Goal: Task Accomplishment & Management: Use online tool/utility

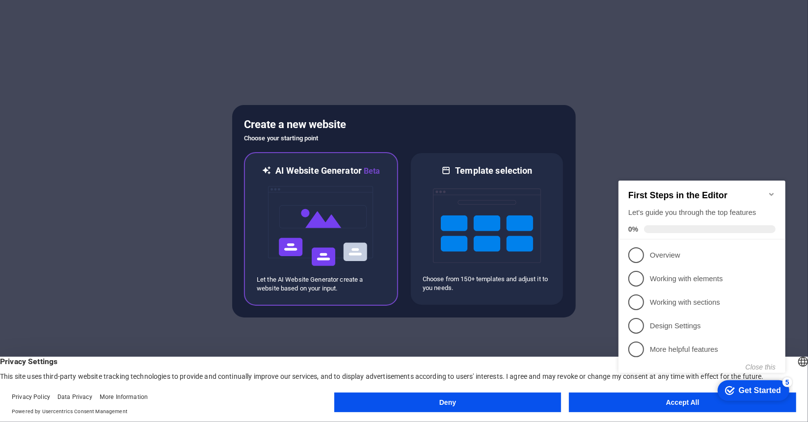
click at [344, 235] on img at bounding box center [321, 226] width 108 height 98
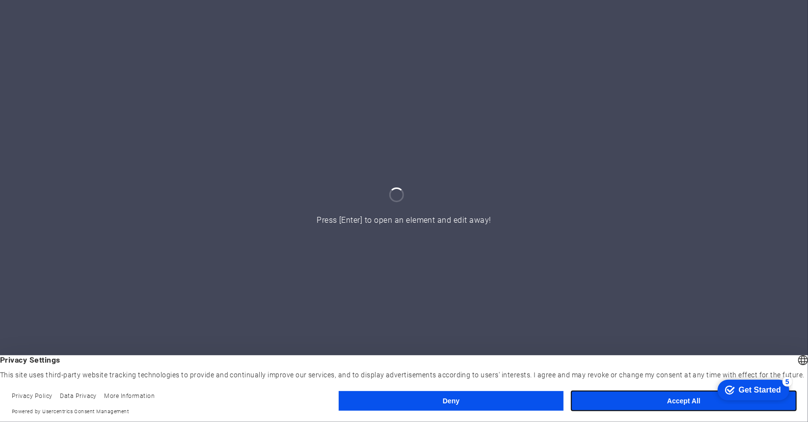
click at [641, 402] on button "Accept All" at bounding box center [683, 401] width 225 height 20
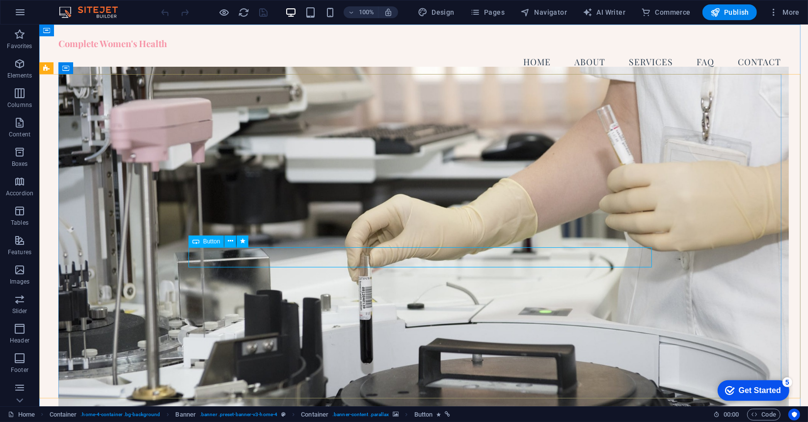
click at [210, 240] on span "Button" at bounding box center [211, 242] width 17 height 6
click at [230, 242] on icon at bounding box center [230, 241] width 5 height 10
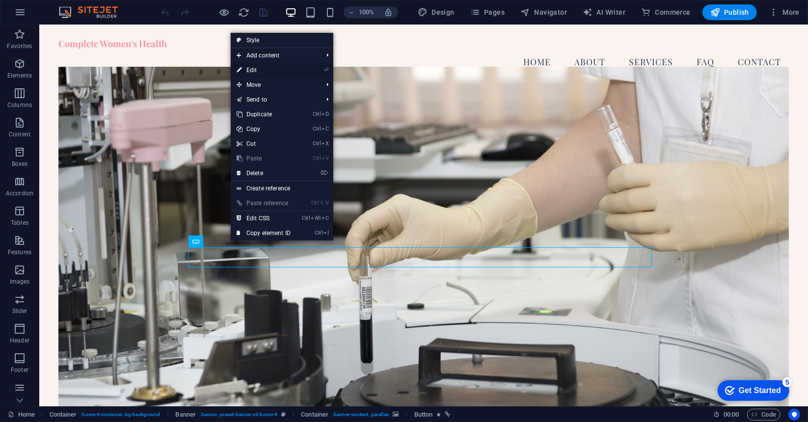
click at [269, 70] on link "⏎ Edit" at bounding box center [264, 70] width 66 height 15
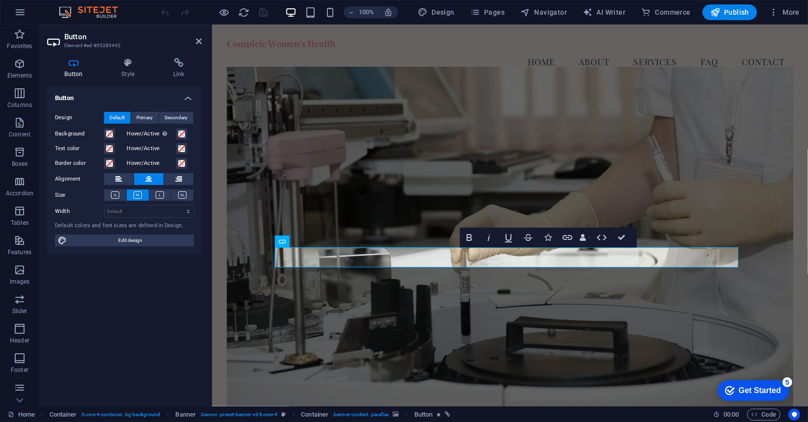
click at [481, 193] on figure at bounding box center [509, 240] width 566 height 348
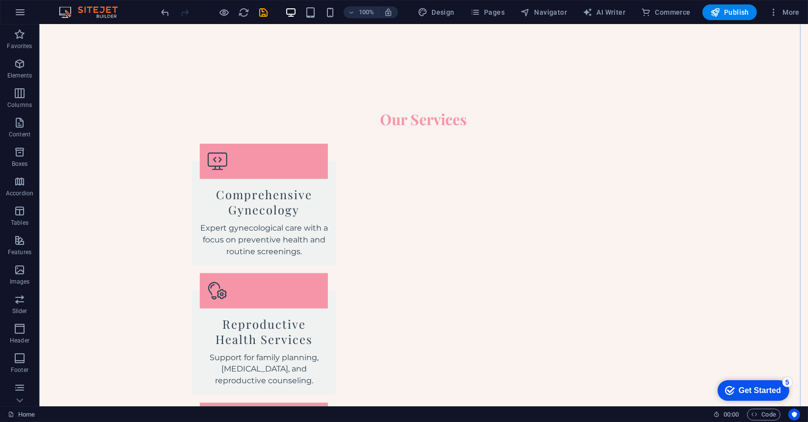
scroll to position [1071, 0]
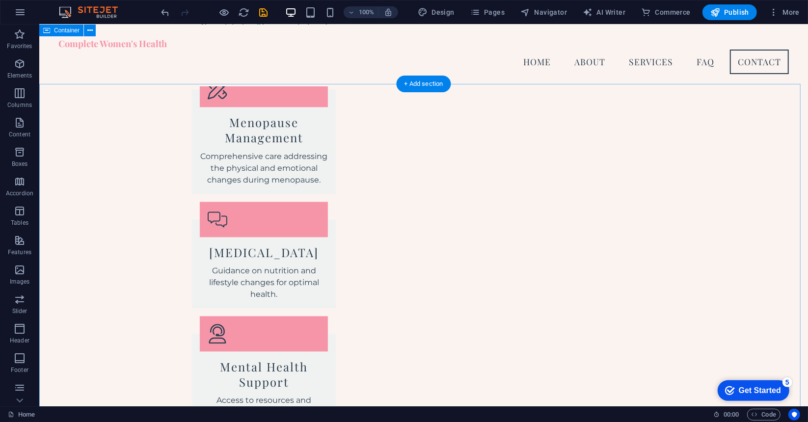
scroll to position [1517, 0]
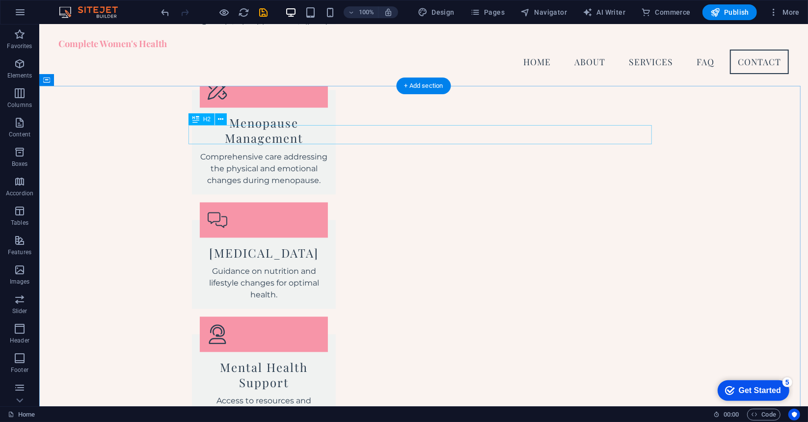
click at [195, 123] on icon at bounding box center [195, 119] width 7 height 12
click at [44, 80] on icon at bounding box center [46, 80] width 7 height 12
click at [92, 80] on button at bounding box center [90, 80] width 12 height 12
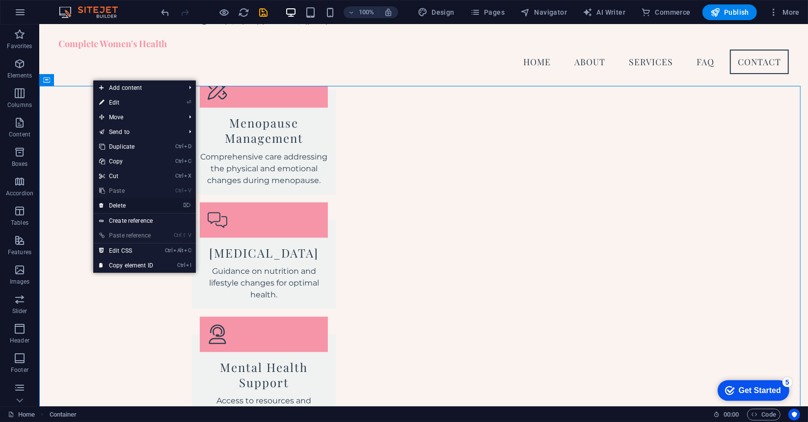
click at [130, 206] on link "⌦ Delete" at bounding box center [126, 205] width 66 height 15
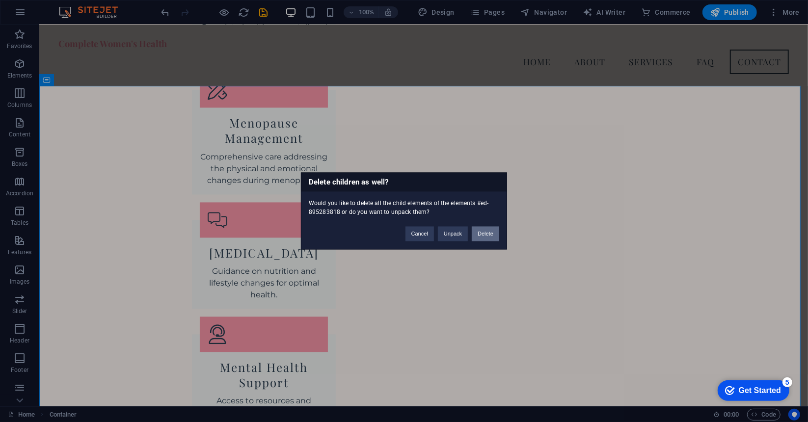
click at [487, 232] on button "Delete" at bounding box center [485, 234] width 27 height 15
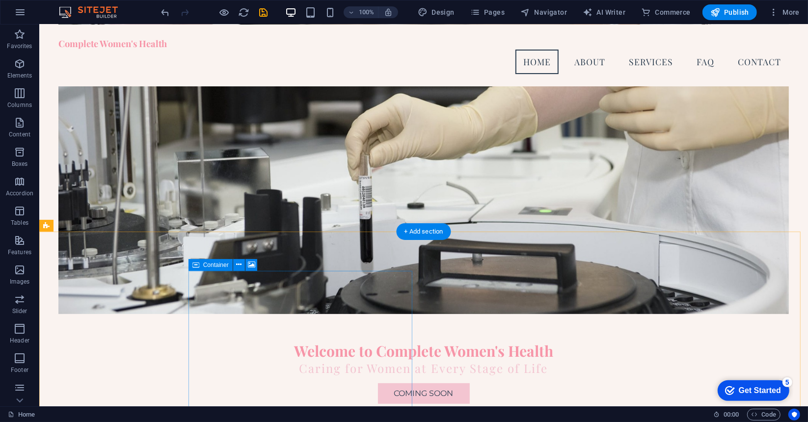
scroll to position [0, 0]
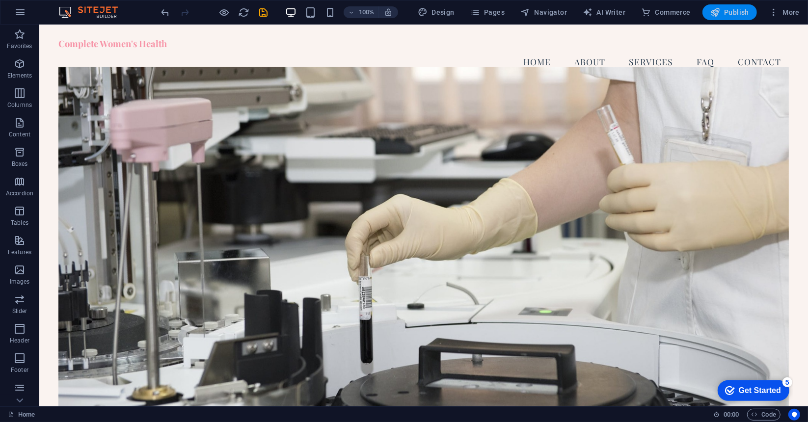
click at [719, 11] on icon "button" at bounding box center [715, 12] width 10 height 10
